Goal: Transaction & Acquisition: Purchase product/service

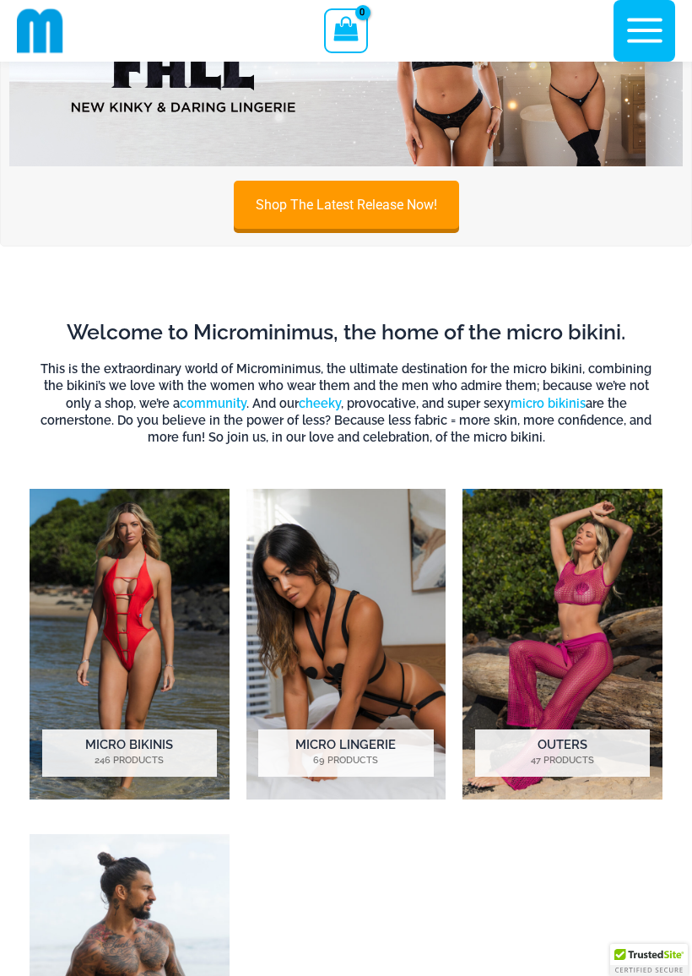
scroll to position [160, 0]
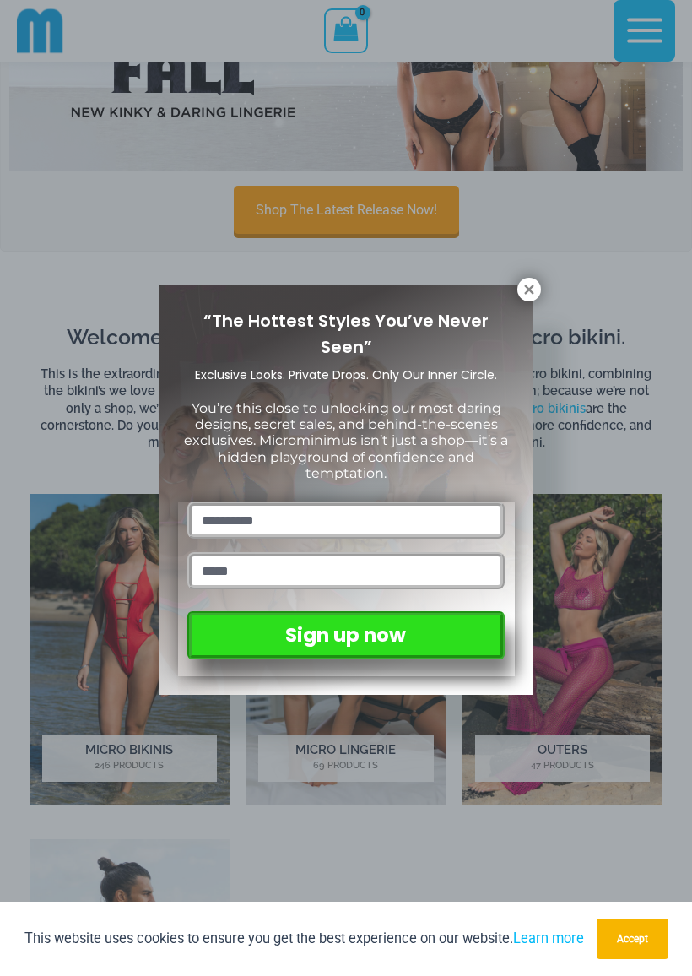
click at [615, 632] on div "“The Hottest Styles You’ve Never Seen” Exclusive Looks. Private Drops. Only Our…" at bounding box center [346, 488] width 692 height 976
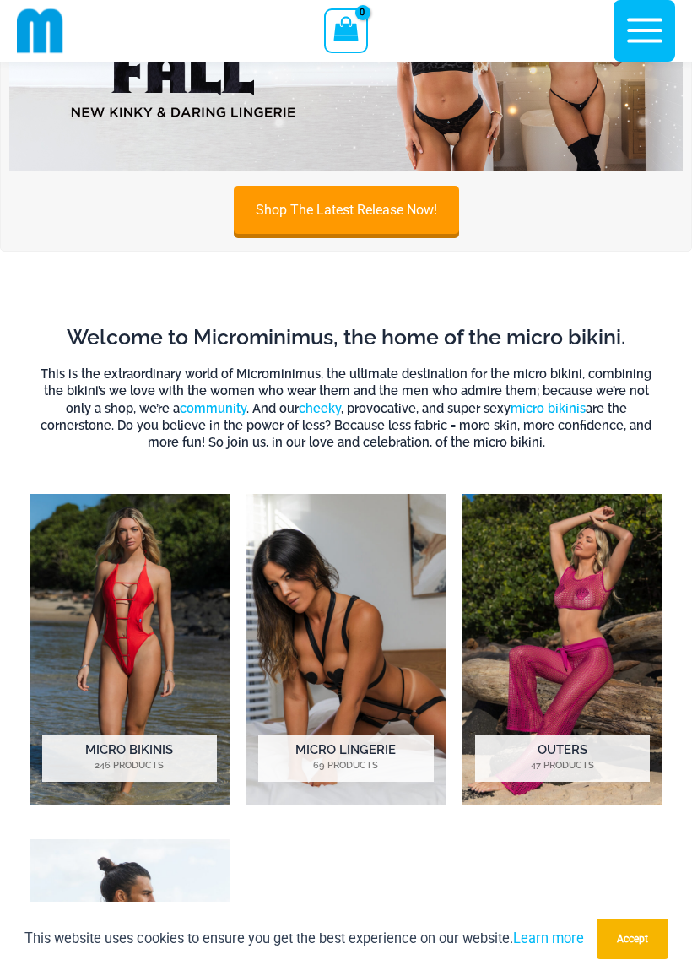
click at [614, 634] on img "Visit product category Outers" at bounding box center [563, 649] width 200 height 311
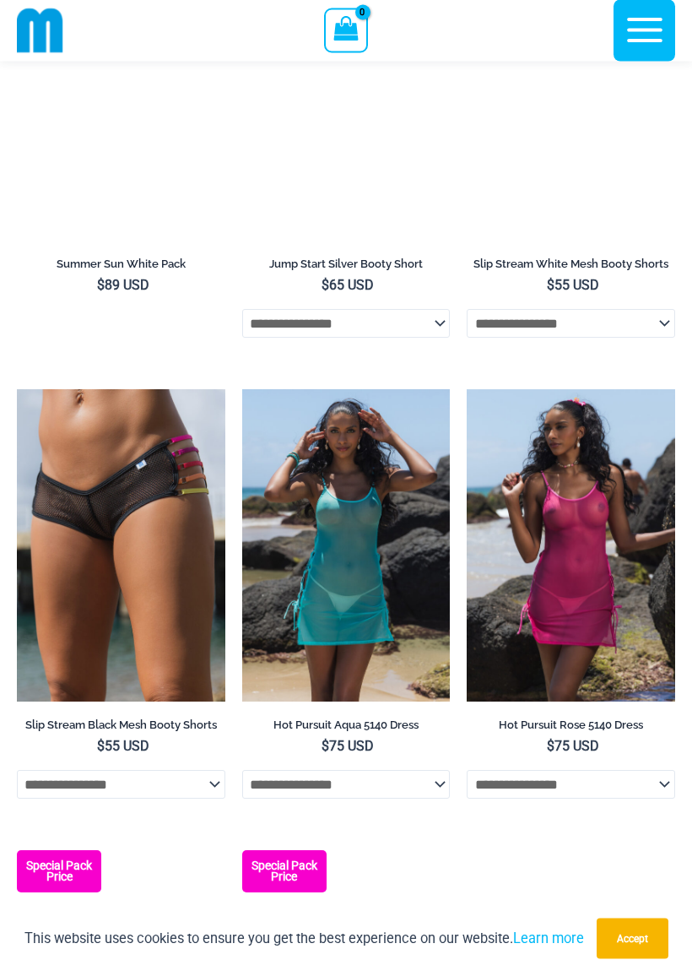
scroll to position [3551, 0]
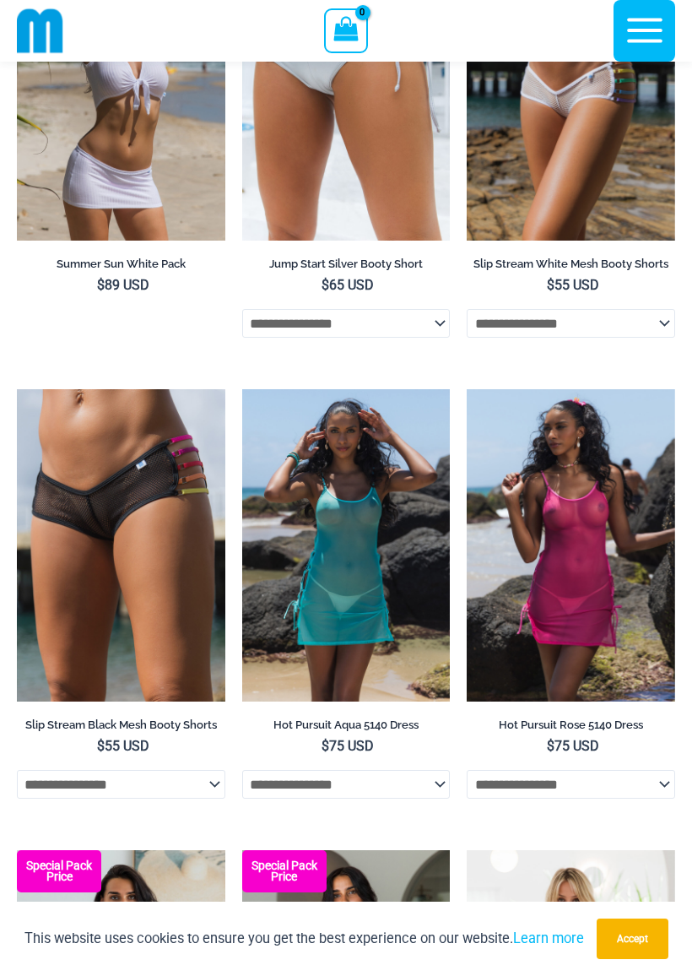
click at [242, 389] on img at bounding box center [242, 389] width 0 height 0
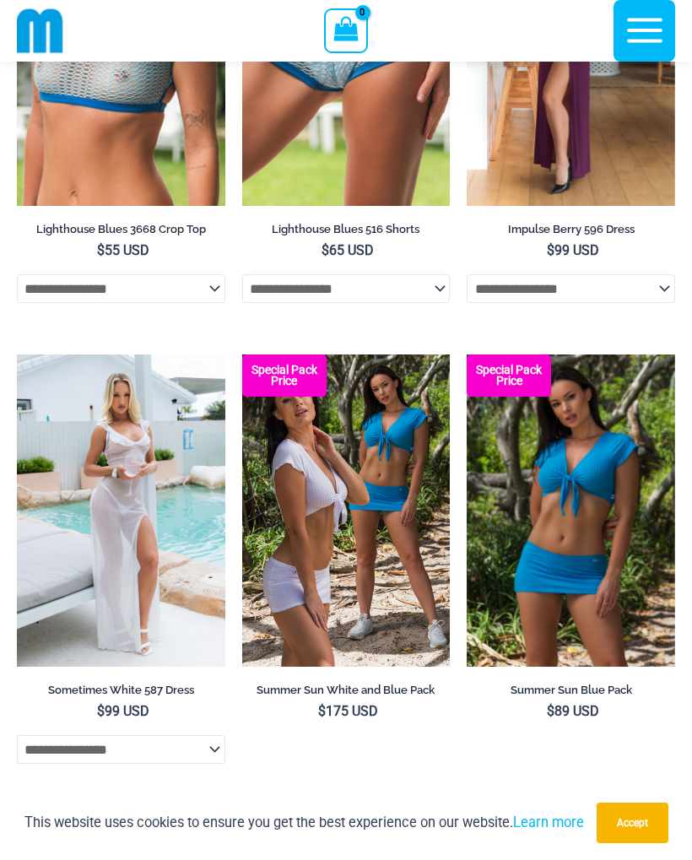
scroll to position [2662, 0]
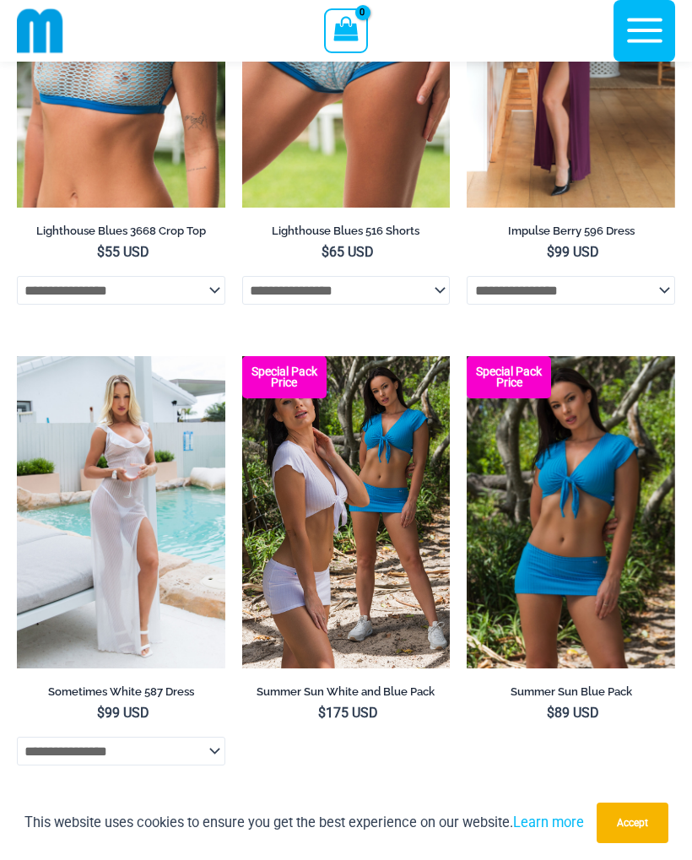
click at [242, 356] on img at bounding box center [242, 356] width 0 height 0
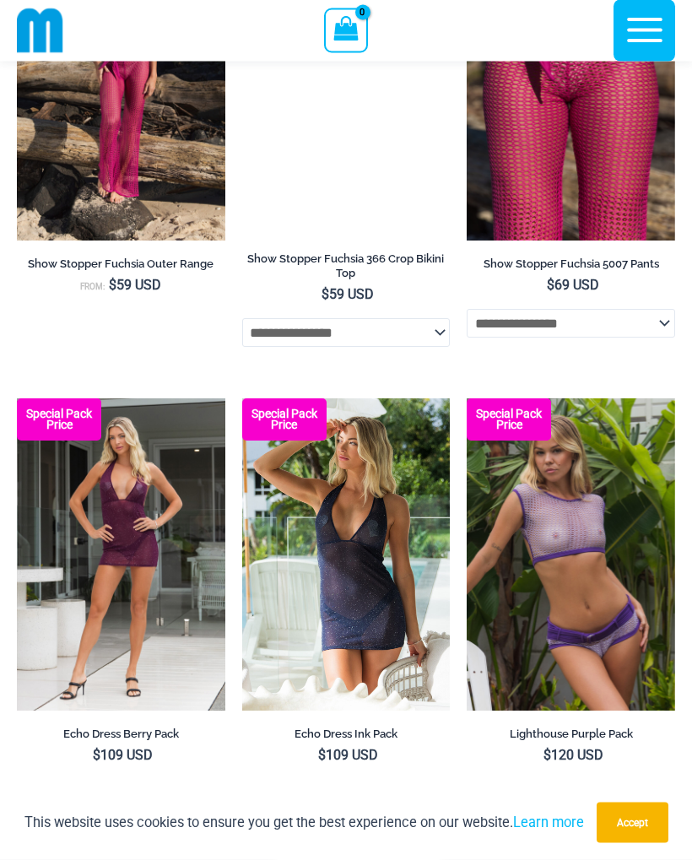
scroll to position [1274, 0]
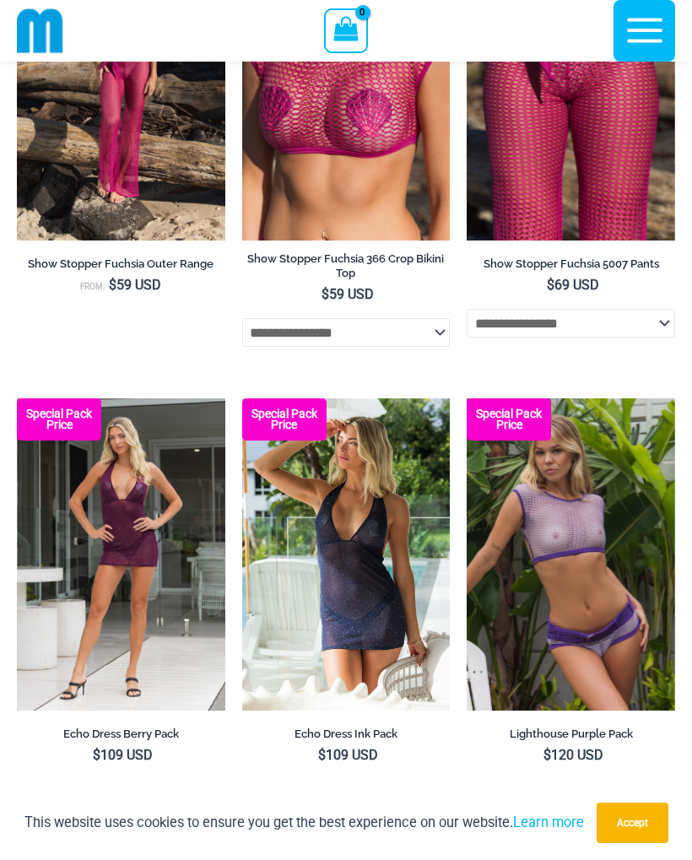
click at [242, 399] on img at bounding box center [242, 399] width 0 height 0
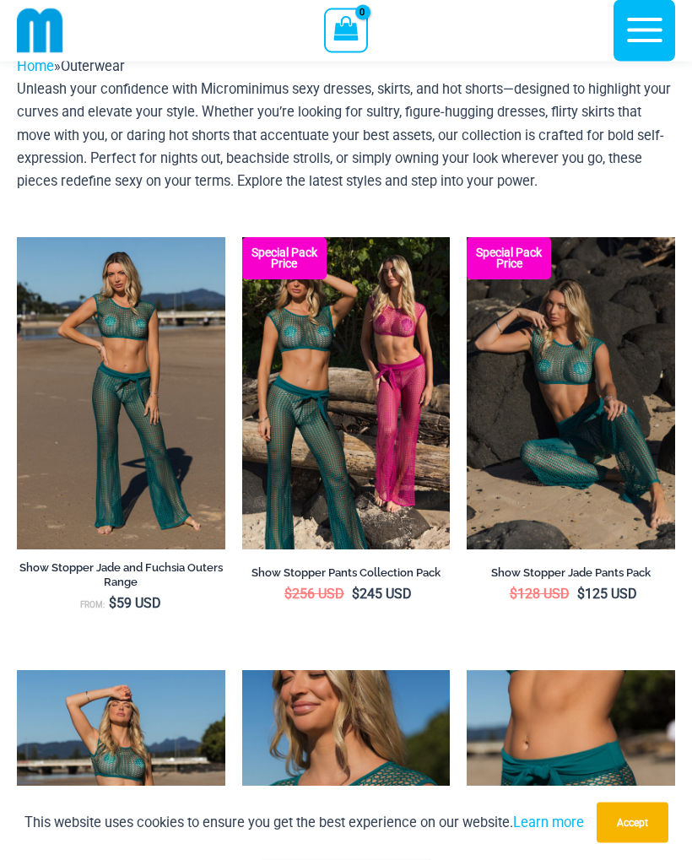
scroll to position [0, 0]
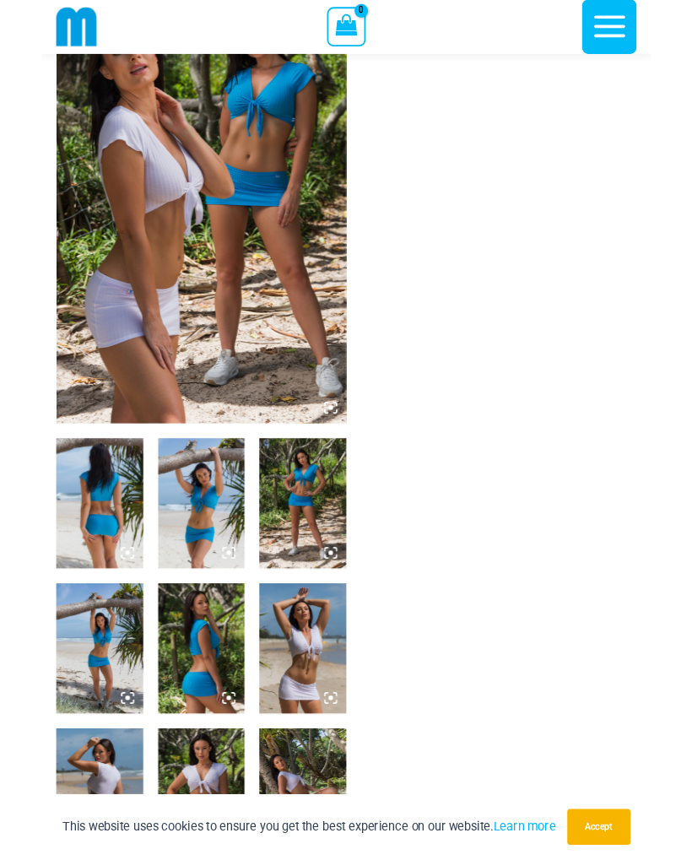
scroll to position [122, 0]
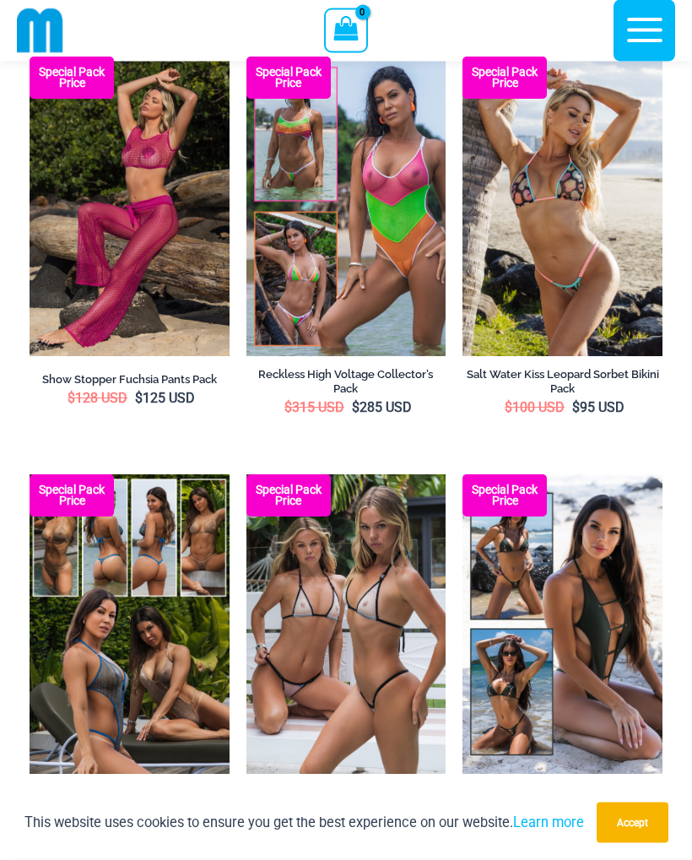
scroll to position [2872, 0]
